Goal: Information Seeking & Learning: Learn about a topic

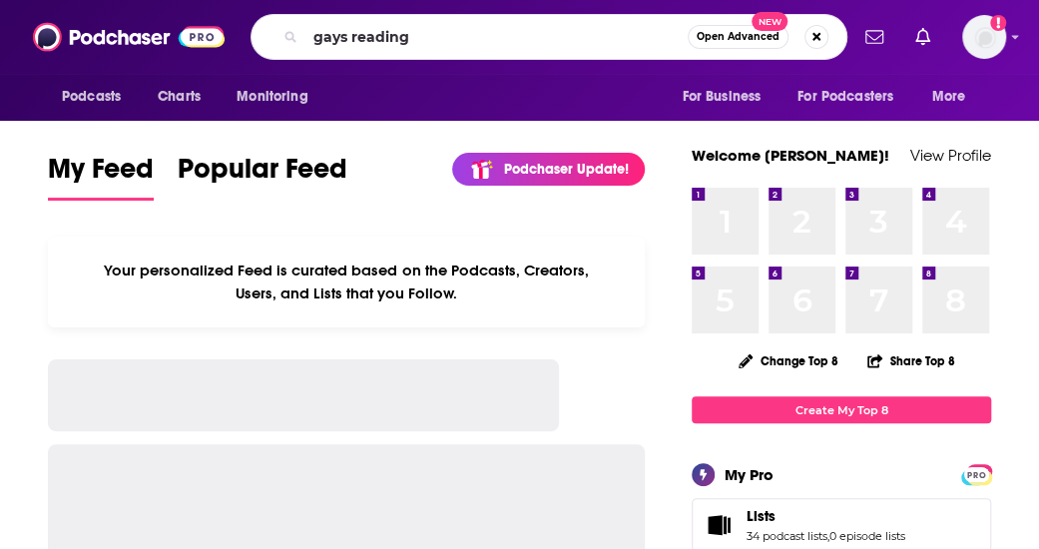
type input "gays reading"
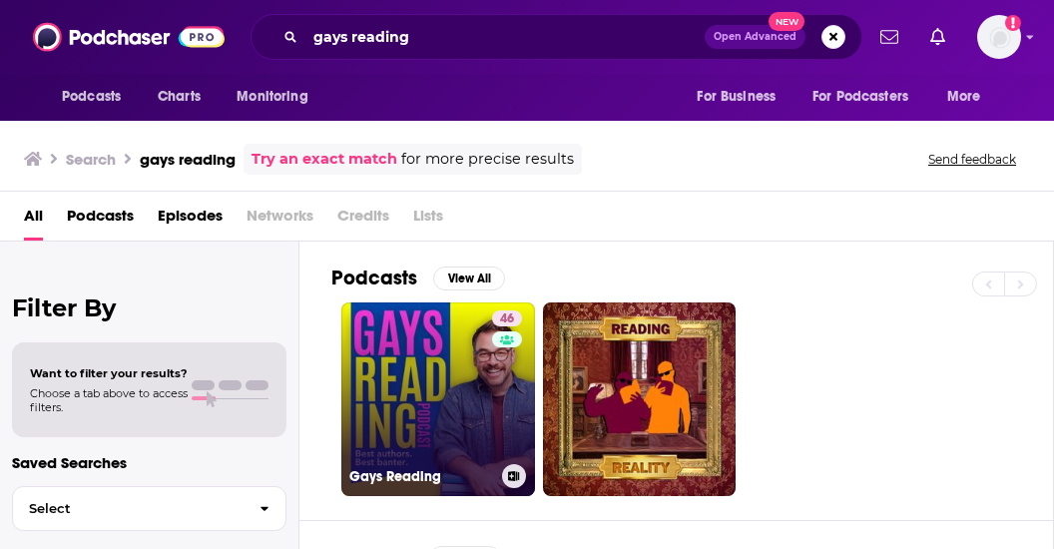
click at [470, 372] on link "46 Gays Reading" at bounding box center [438, 399] width 194 height 194
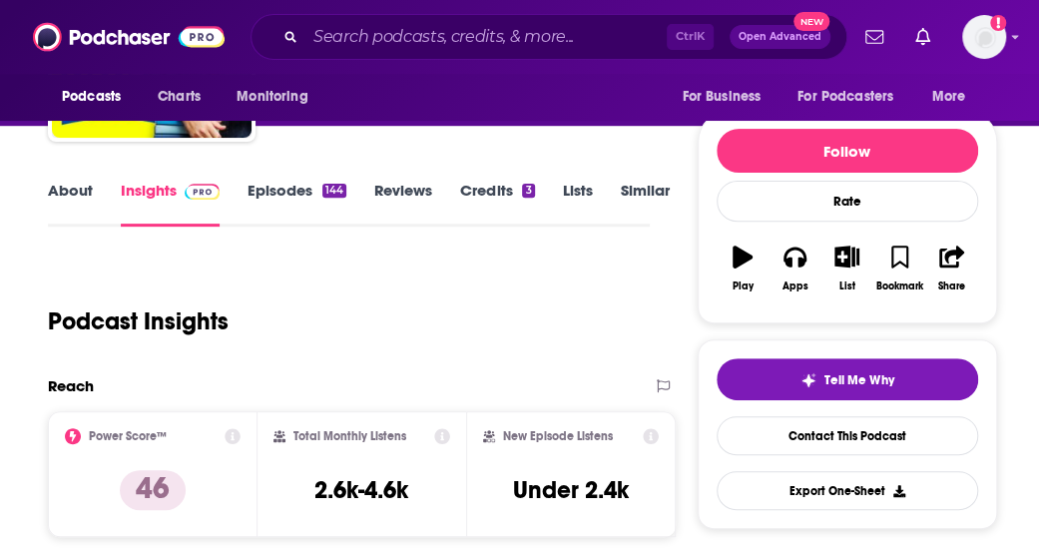
scroll to position [240, 0]
